Goal: Task Accomplishment & Management: Manage account settings

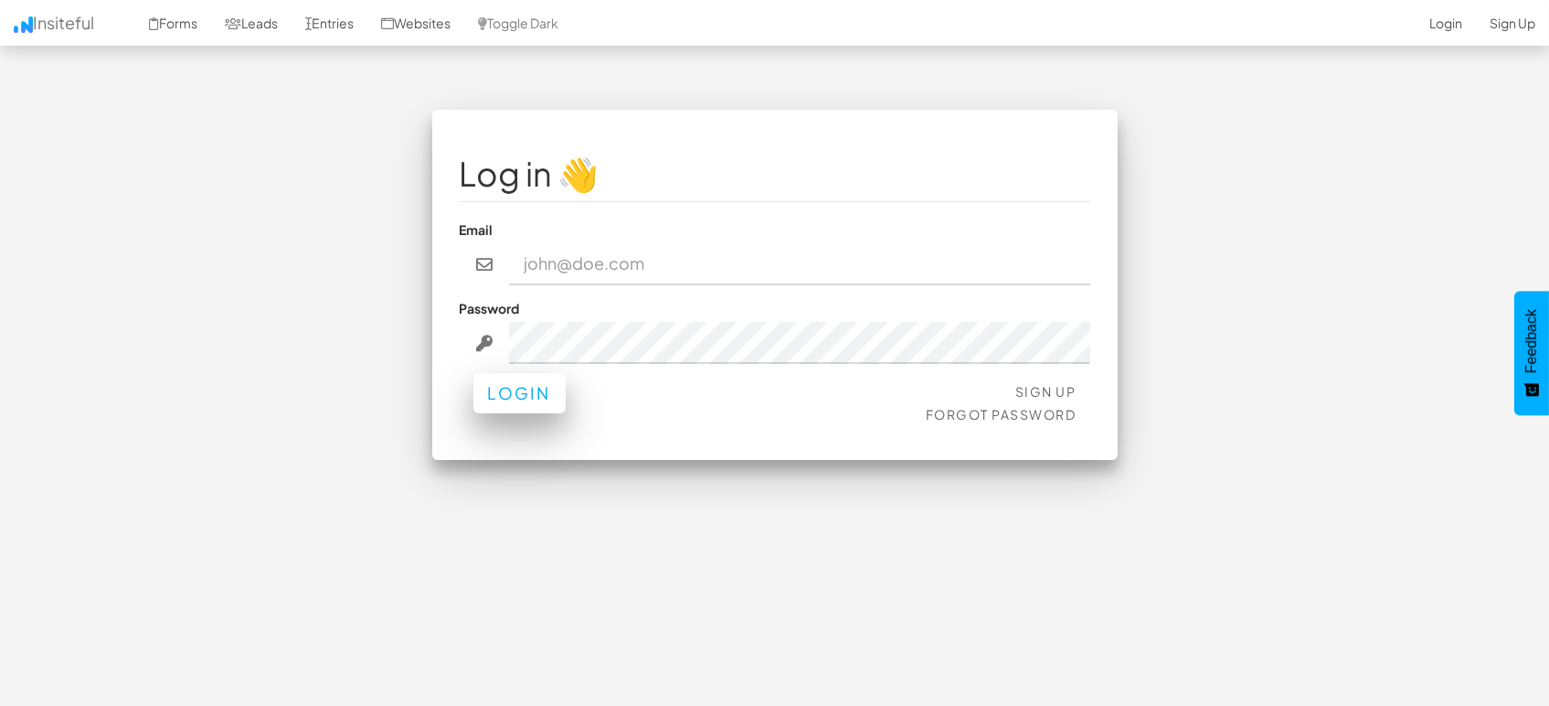
type input "[EMAIL_ADDRESS][DOMAIN_NAME]"
click at [528, 396] on button "Login" at bounding box center [519, 393] width 92 height 40
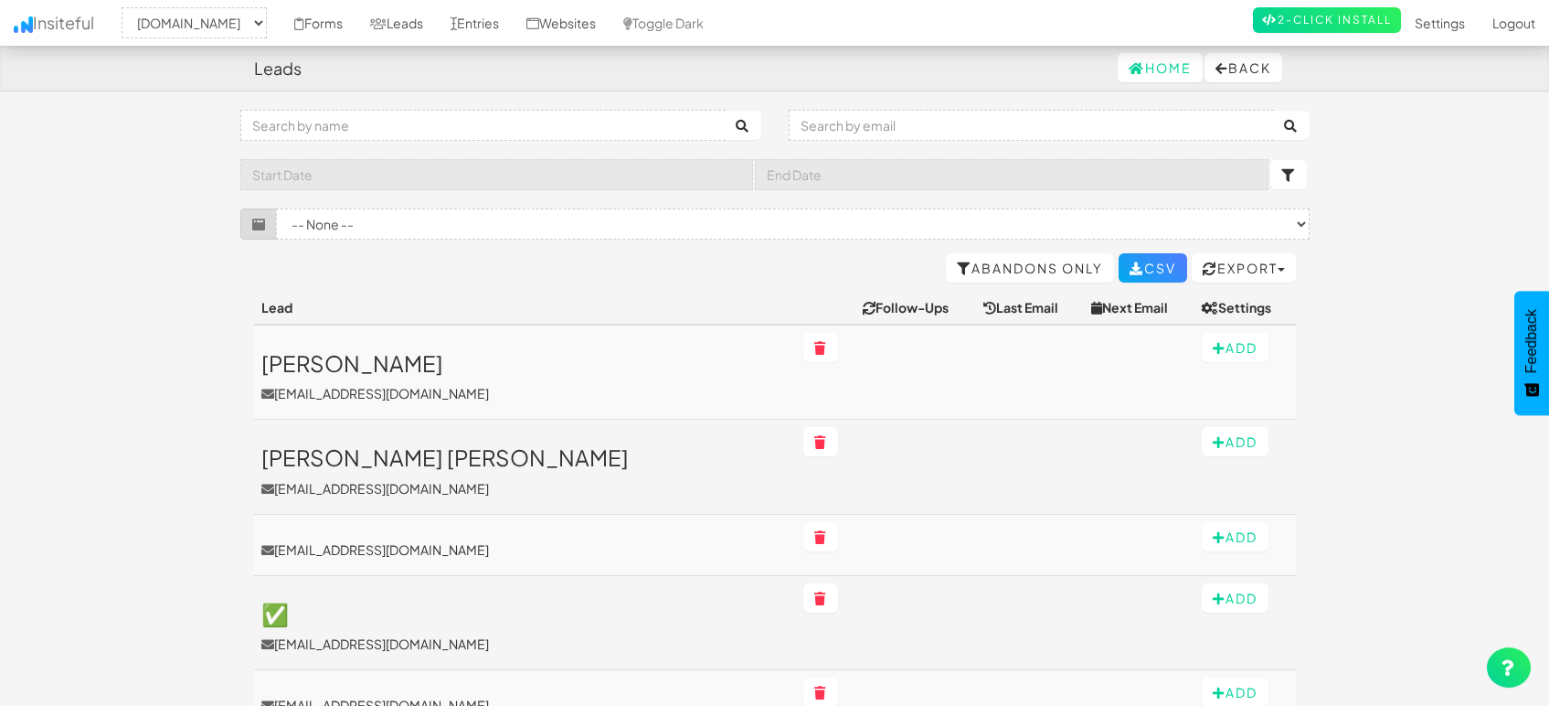
select select "1505"
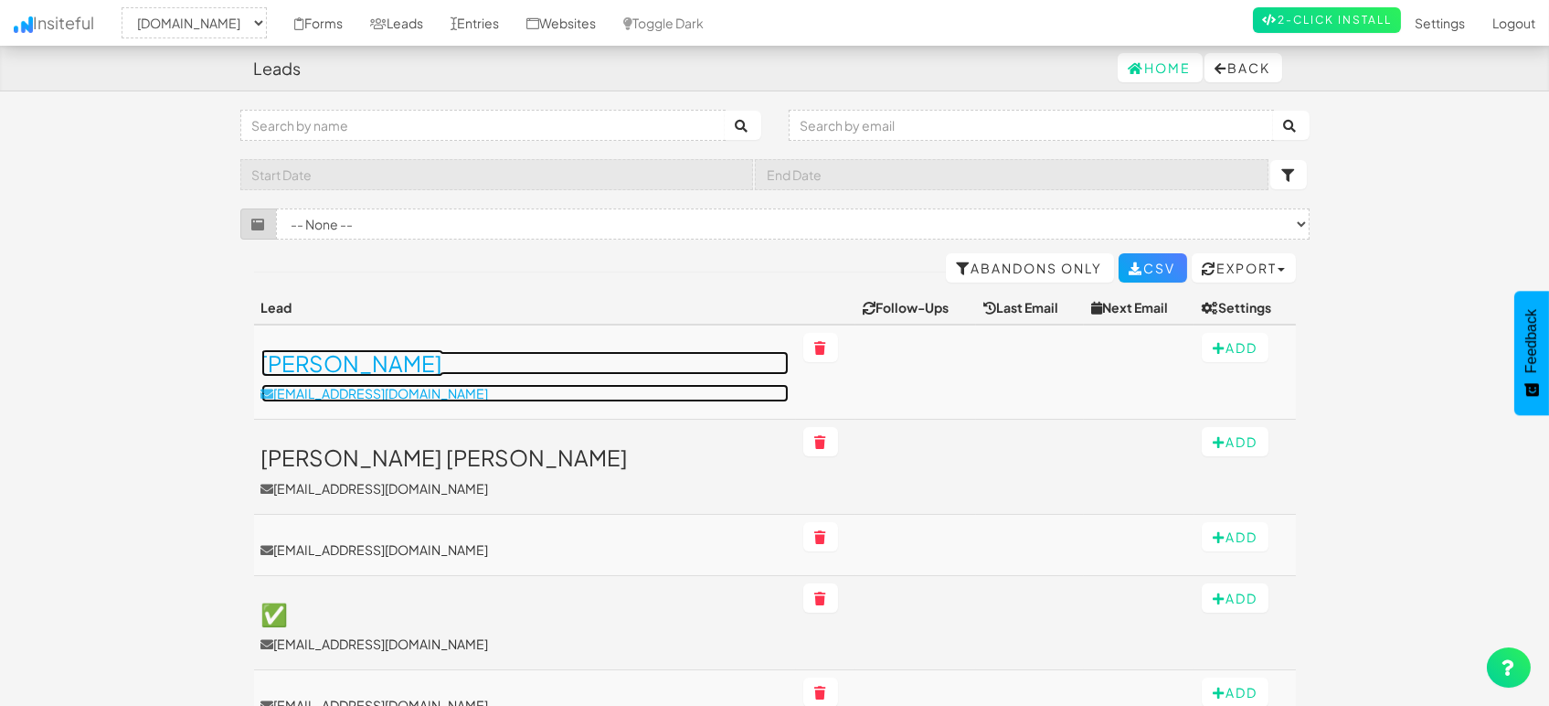
click at [315, 364] on h3 "[PERSON_NAME]" at bounding box center [524, 363] width 527 height 24
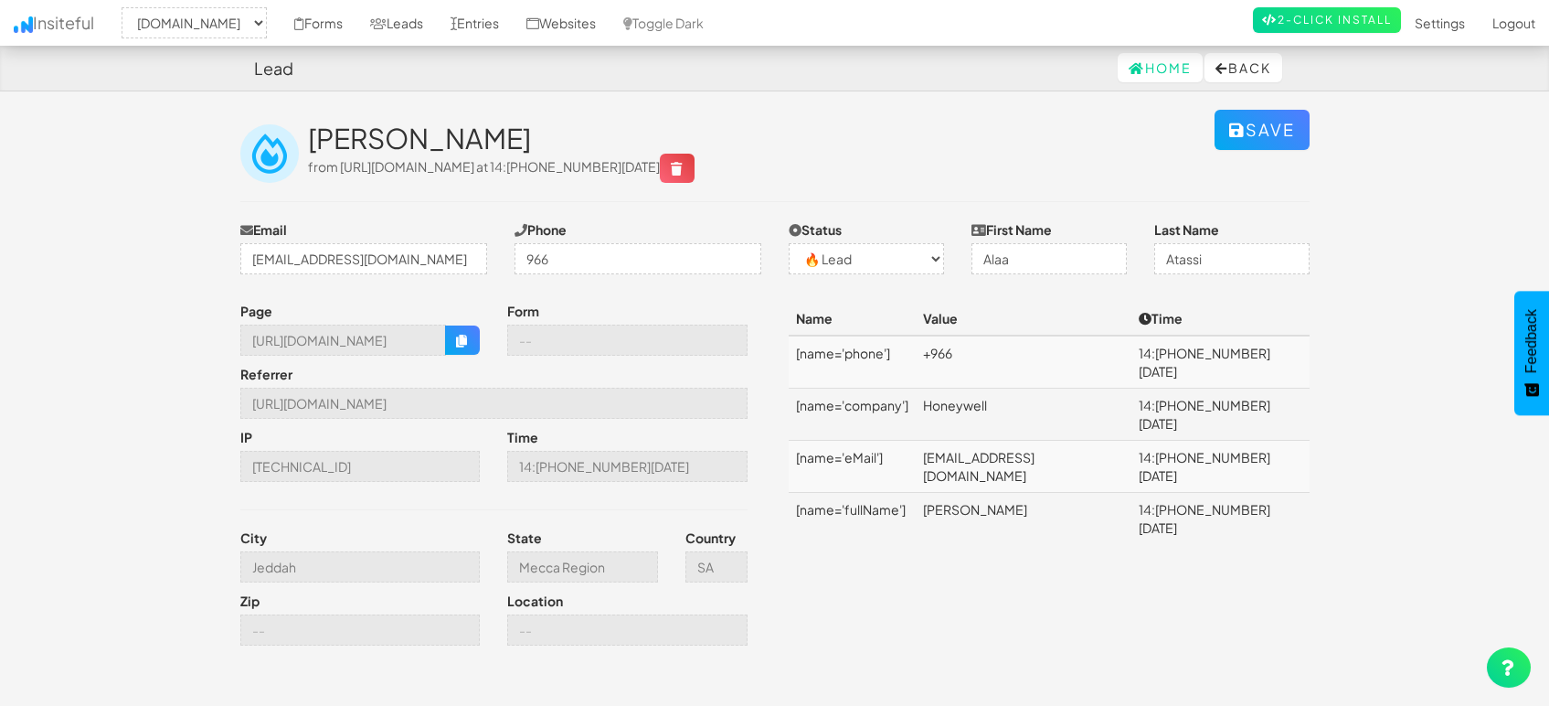
select select "1505"
select select "0"
click at [999, 441] on td "[EMAIL_ADDRESS][DOMAIN_NAME]" at bounding box center [1024, 467] width 217 height 52
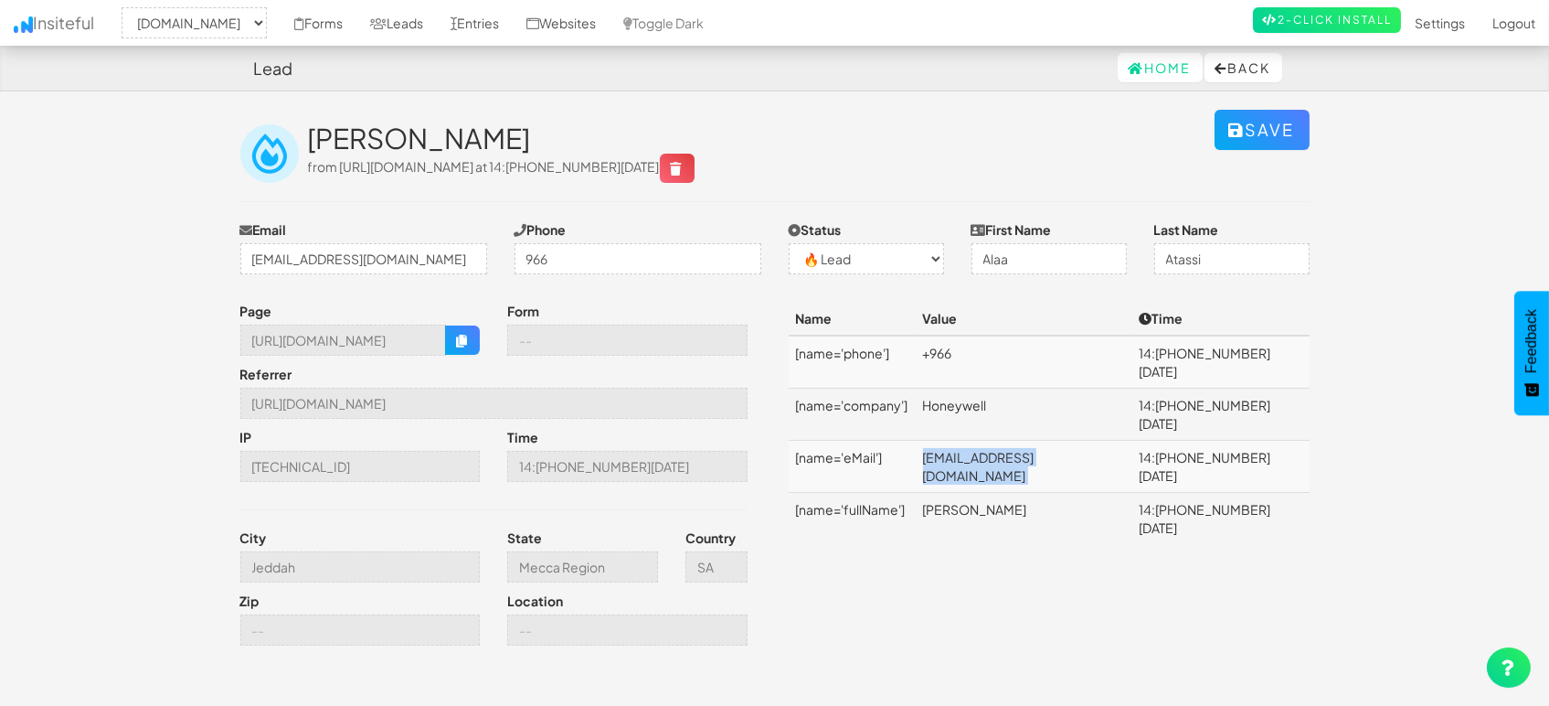
copy td "[EMAIL_ADDRESS][DOMAIN_NAME]"
click at [370, 557] on input "Jeddah" at bounding box center [360, 566] width 240 height 31
click at [459, 346] on icon "button" at bounding box center [462, 341] width 13 height 13
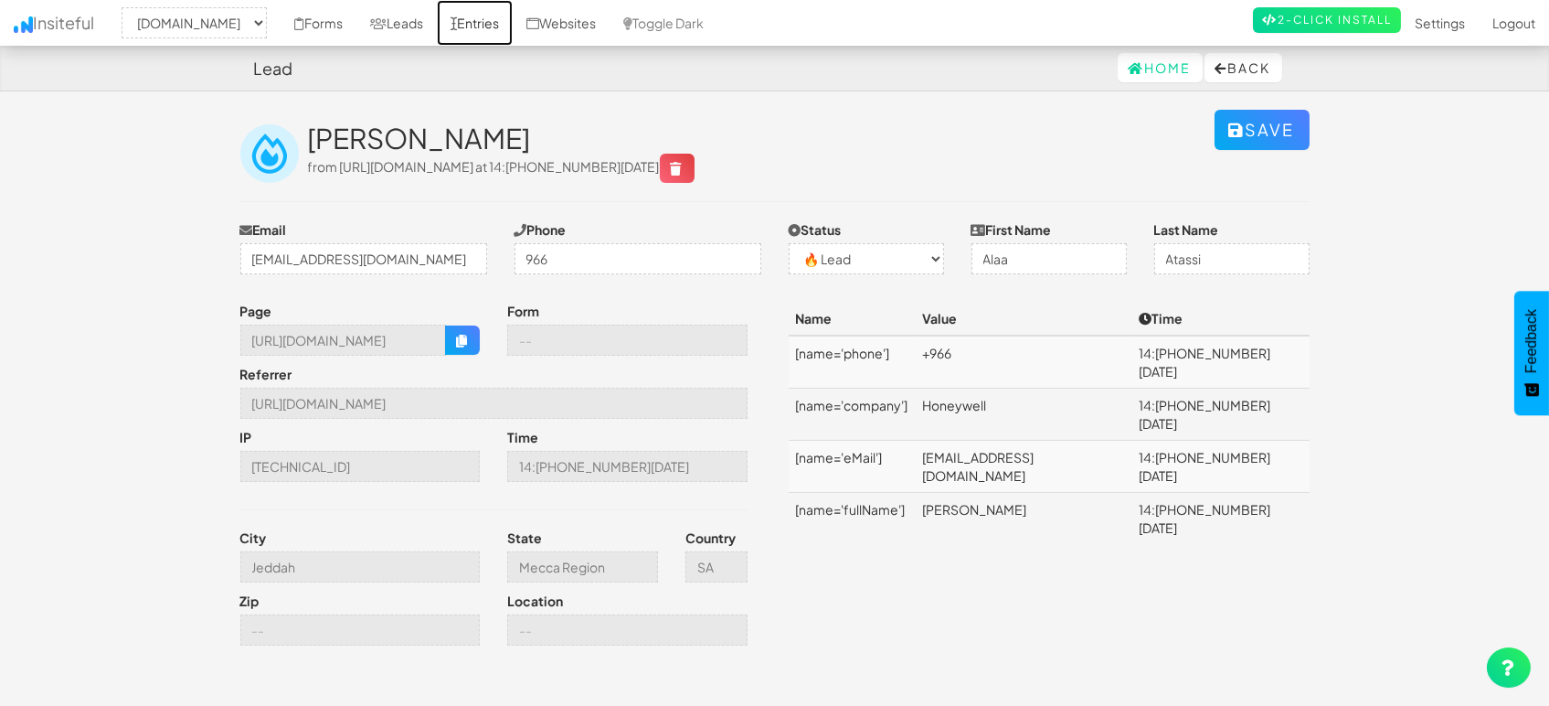
click at [454, 28] on link "Entries" at bounding box center [475, 23] width 76 height 46
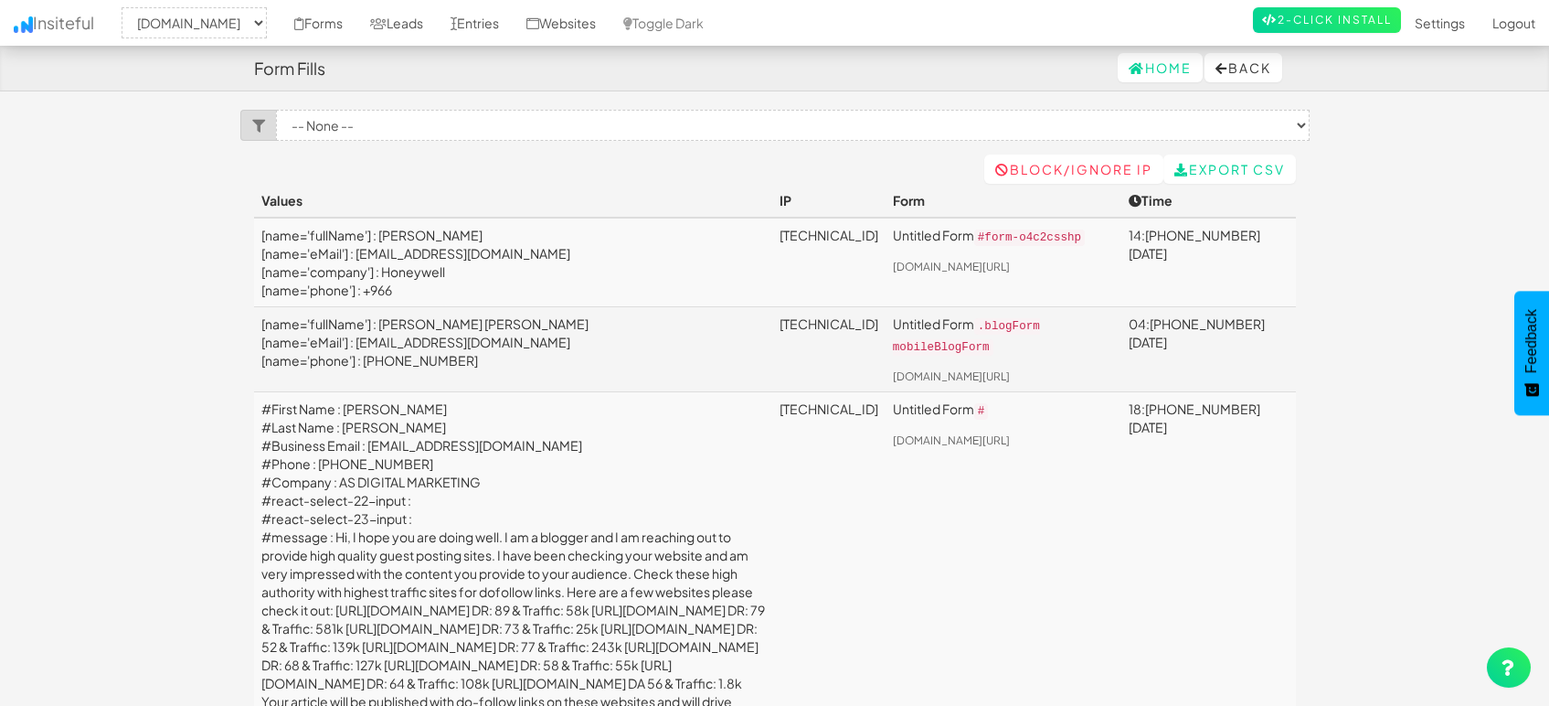
select select "1505"
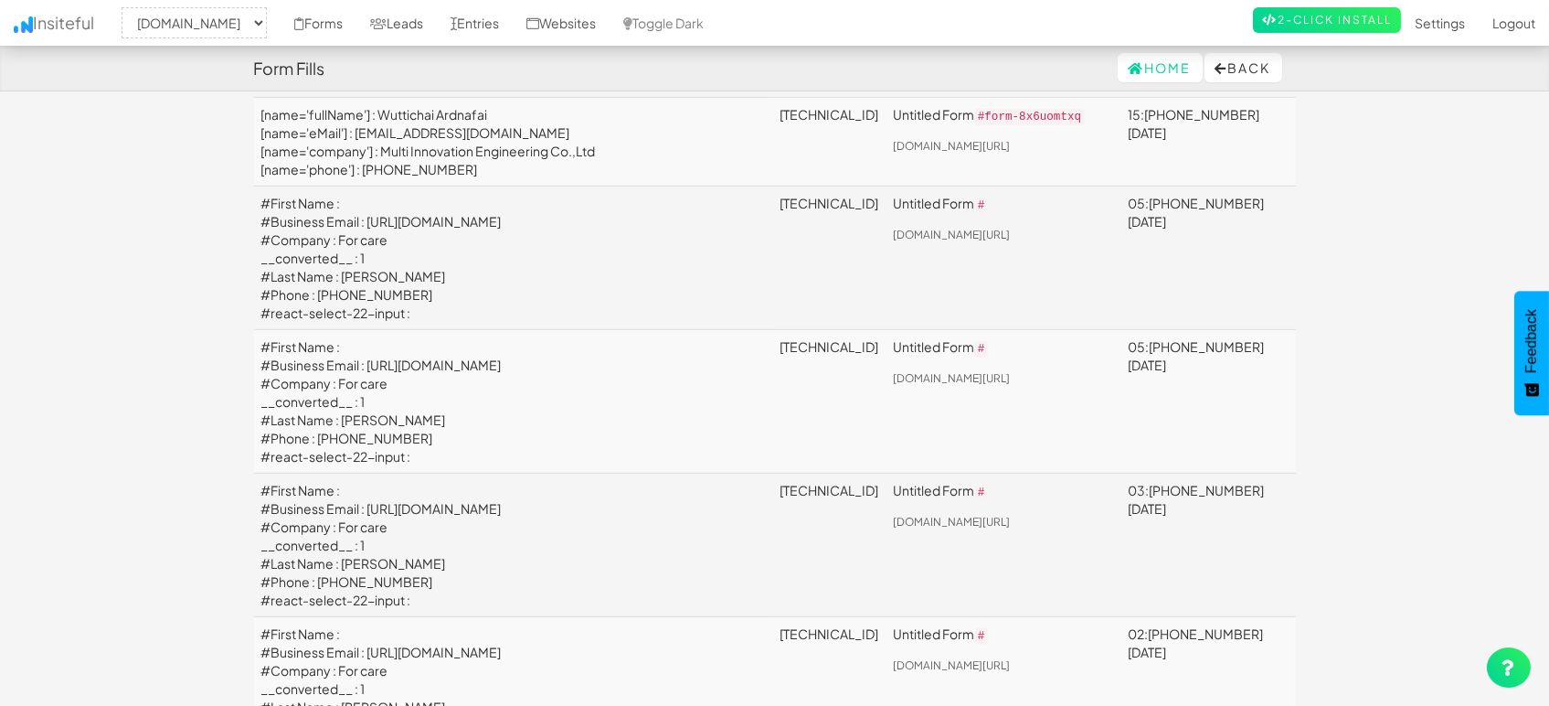
scroll to position [1421, 0]
